Goal: Task Accomplishment & Management: Manage account settings

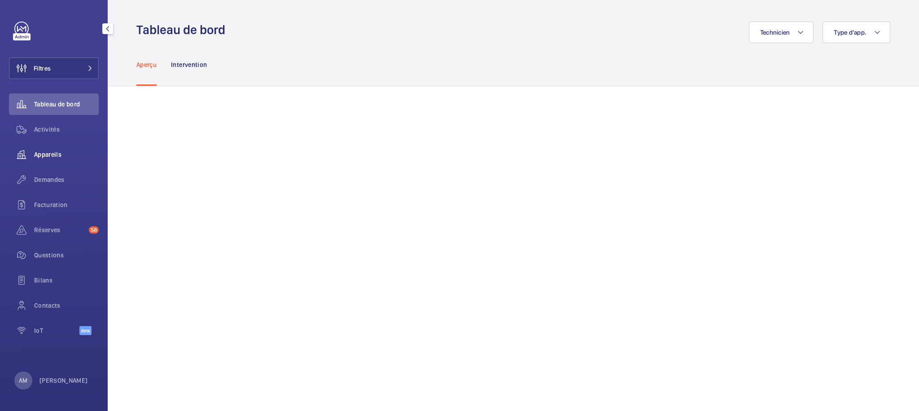
click at [53, 156] on span "Appareils" at bounding box center [66, 154] width 65 height 9
